Goal: Information Seeking & Learning: Learn about a topic

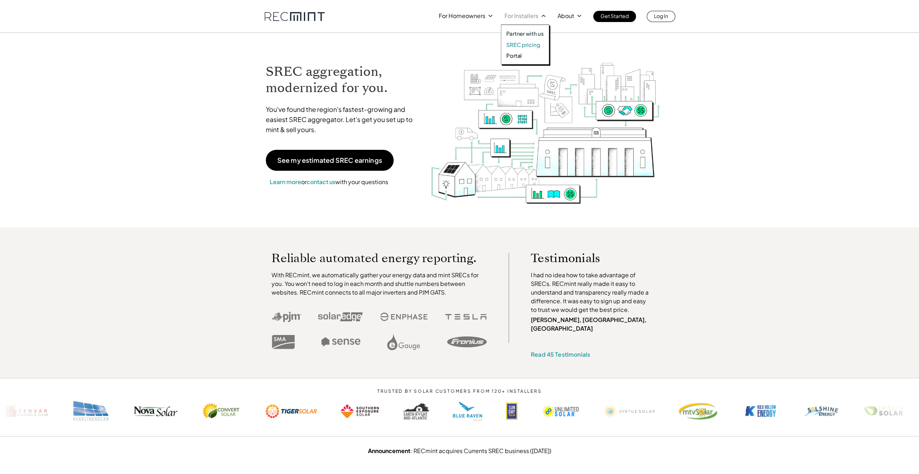
click at [518, 43] on p "SREC pricing" at bounding box center [524, 44] width 34 height 7
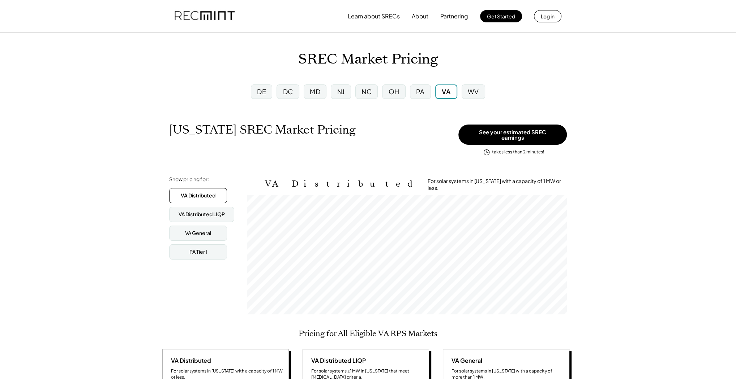
scroll to position [119, 320]
click at [317, 92] on div "MD" at bounding box center [315, 91] width 10 height 9
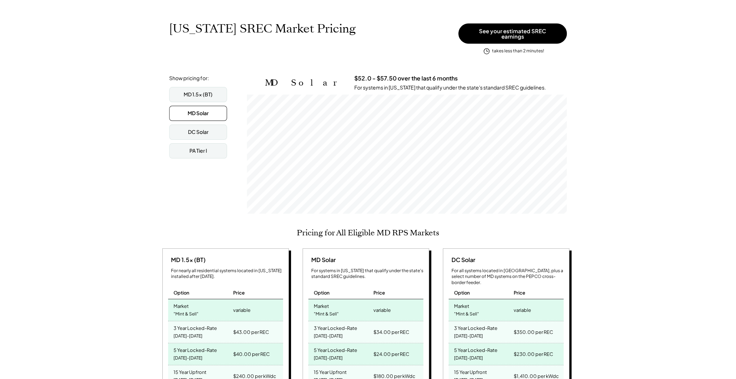
scroll to position [87, 0]
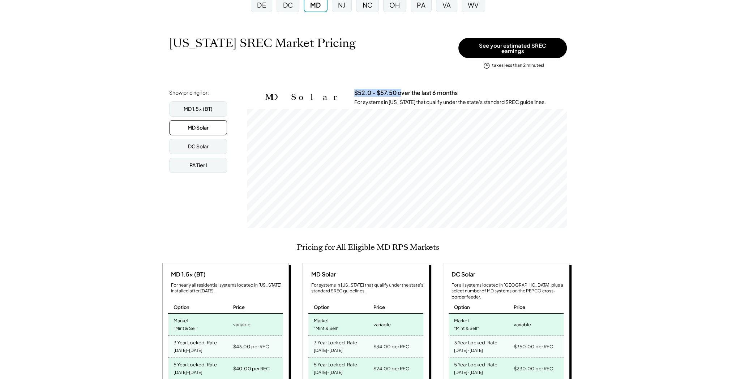
drag, startPoint x: 312, startPoint y: 87, endPoint x: 359, endPoint y: 87, distance: 47.7
click at [359, 89] on div "MD Solar $52.0 - $57.50 over the last 6 months For systems in Maryland that qua…" at bounding box center [416, 97] width 302 height 16
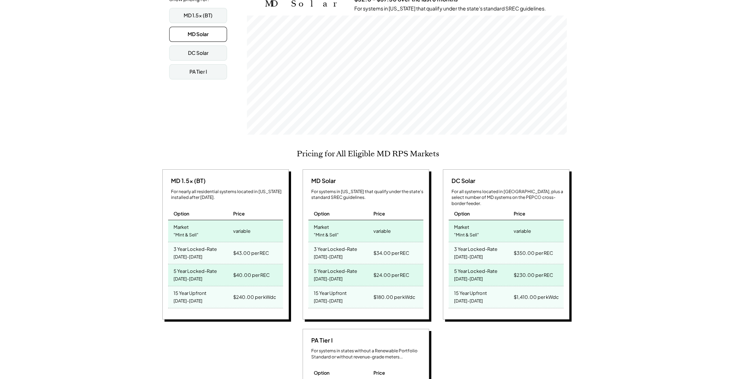
scroll to position [173, 0]
